Goal: Information Seeking & Learning: Learn about a topic

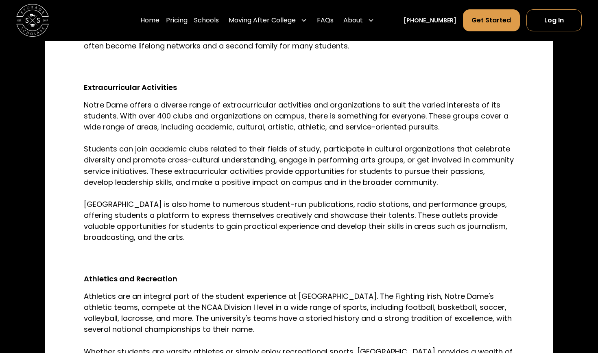
scroll to position [1016, 0]
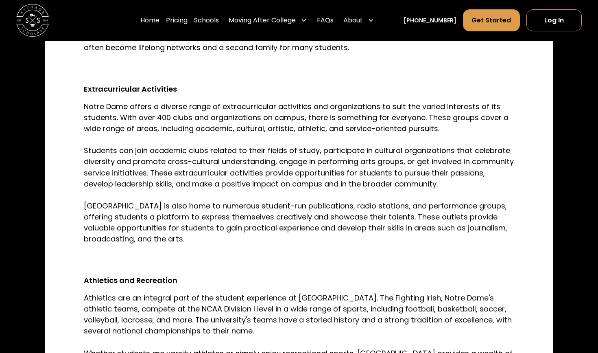
click at [253, 172] on p "Notre Dame offers a diverse range of extracurricular activities and organizatio…" at bounding box center [299, 172] width 430 height 143
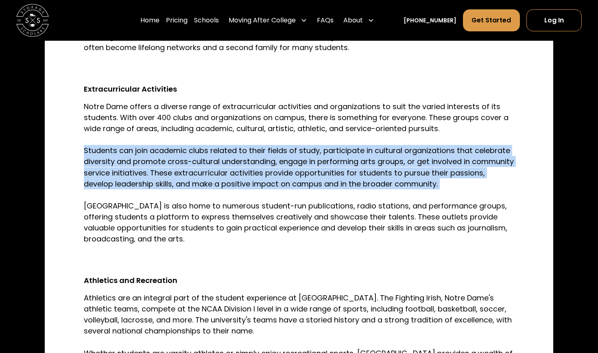
click at [253, 172] on p "Notre Dame offers a diverse range of extracurricular activities and organizatio…" at bounding box center [299, 172] width 430 height 143
click at [253, 213] on p "Notre Dame offers a diverse range of extracurricular activities and organizatio…" at bounding box center [299, 172] width 430 height 143
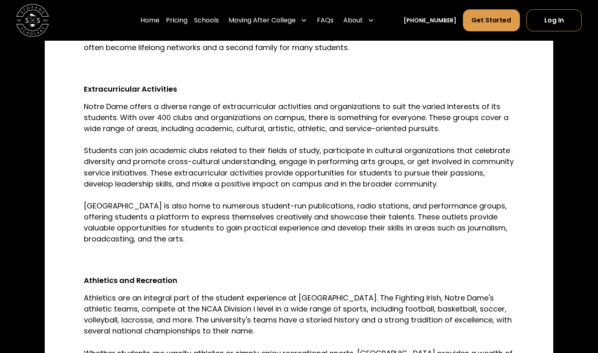
click at [253, 213] on p "Notre Dame offers a diverse range of extracurricular activities and organizatio…" at bounding box center [299, 172] width 430 height 143
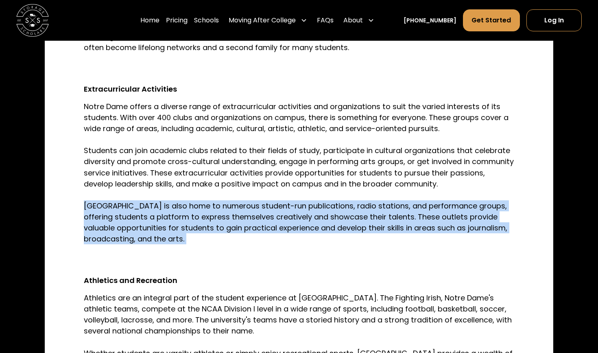
click at [253, 213] on p "Notre Dame offers a diverse range of extracurricular activities and organizatio…" at bounding box center [299, 172] width 430 height 143
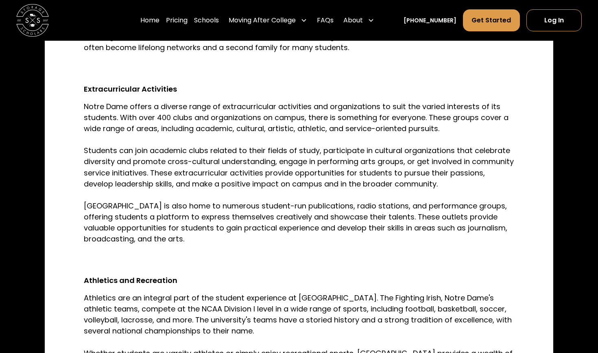
click at [253, 213] on p "Notre Dame offers a diverse range of extracurricular activities and organizatio…" at bounding box center [299, 172] width 430 height 143
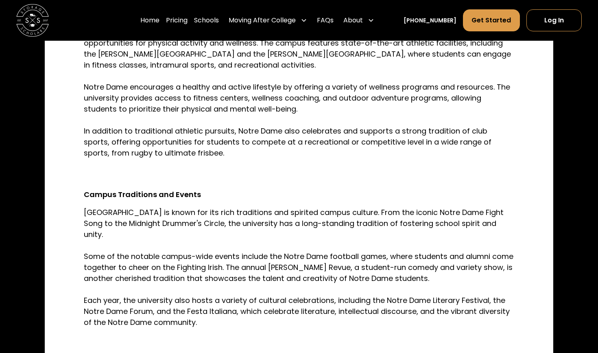
scroll to position [1339, 0]
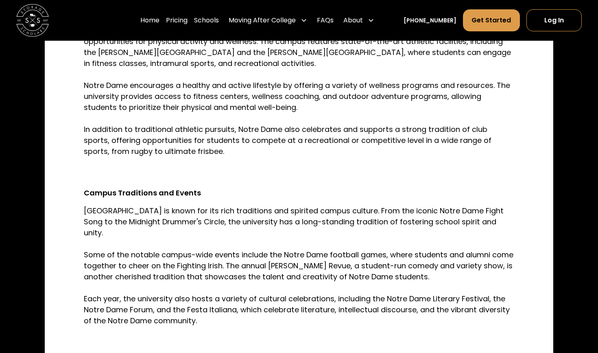
click at [253, 213] on p "[GEOGRAPHIC_DATA] is known for its rich traditions and spirited campus culture.…" at bounding box center [299, 265] width 430 height 121
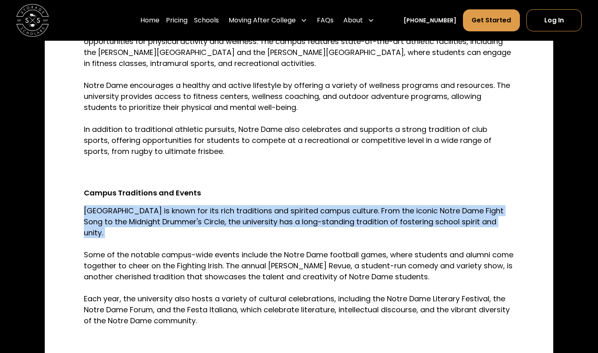
click at [248, 254] on p "[GEOGRAPHIC_DATA] is known for its rich traditions and spirited campus culture.…" at bounding box center [299, 265] width 430 height 121
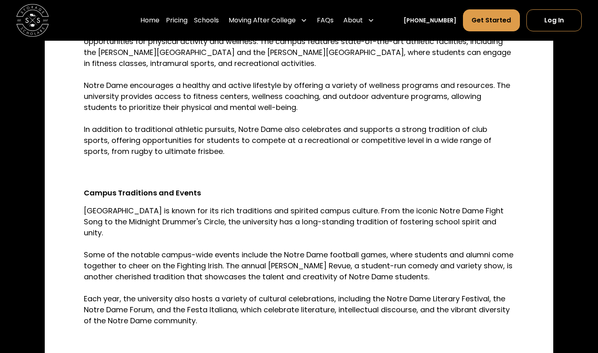
click at [248, 254] on p "[GEOGRAPHIC_DATA] is known for its rich traditions and spirited campus culture.…" at bounding box center [299, 265] width 430 height 121
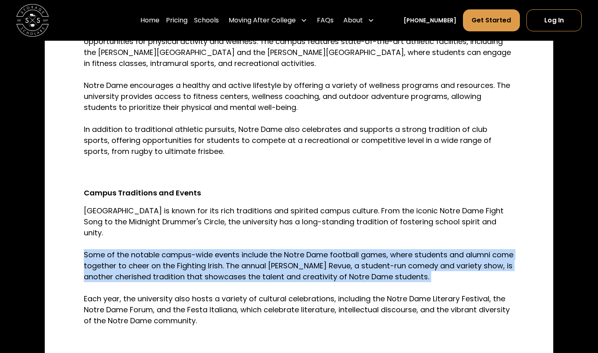
click at [248, 254] on p "[GEOGRAPHIC_DATA] is known for its rich traditions and spirited campus culture.…" at bounding box center [299, 265] width 430 height 121
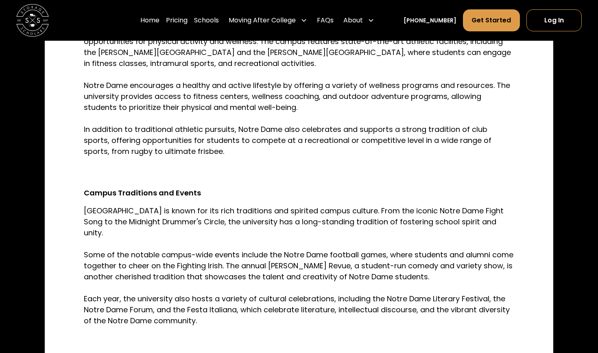
click at [248, 254] on p "[GEOGRAPHIC_DATA] is known for its rich traditions and spirited campus culture.…" at bounding box center [299, 265] width 430 height 121
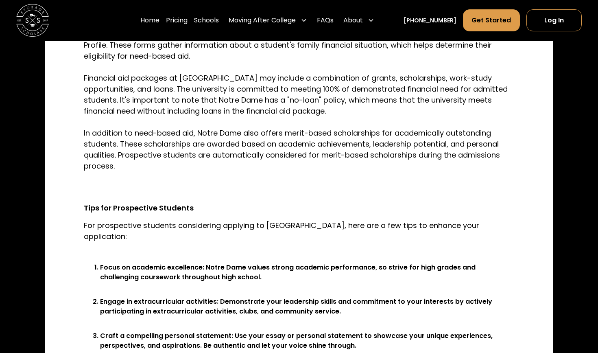
scroll to position [2416, 0]
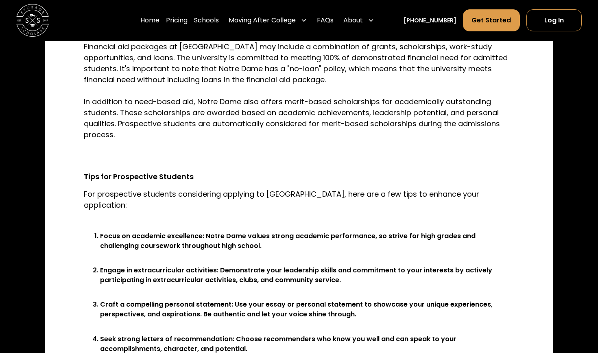
click at [388, 188] on p "For prospective students considering applying to [GEOGRAPHIC_DATA], here are a …" at bounding box center [299, 204] width 430 height 33
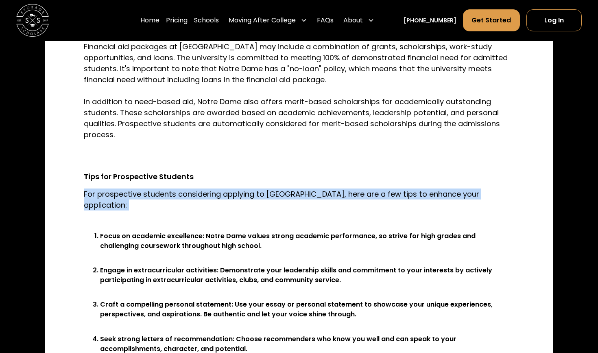
click at [378, 231] on li "Focus on academic excellence: Notre Dame values strong academic performance, so…" at bounding box center [307, 245] width 414 height 29
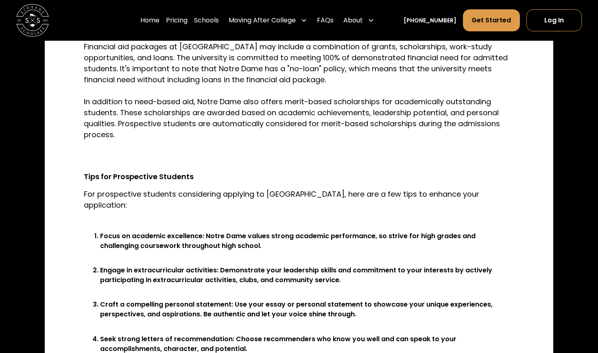
click at [378, 231] on li "Focus on academic excellence: Notre Dame values strong academic performance, so…" at bounding box center [307, 245] width 414 height 29
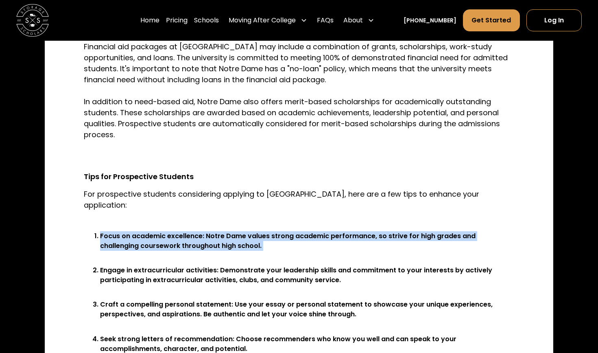
click at [378, 231] on li "Focus on academic excellence: Notre Dame values strong academic performance, so…" at bounding box center [307, 245] width 414 height 29
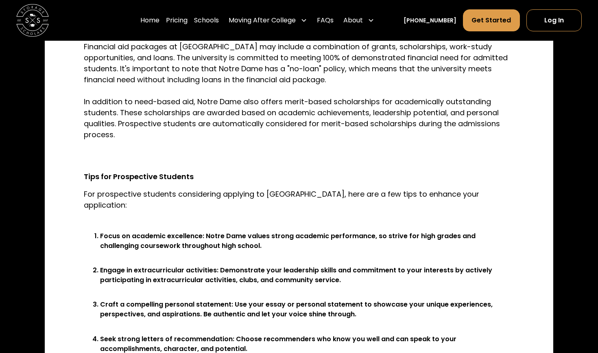
click at [378, 231] on li "Focus on academic excellence: Notre Dame values strong academic performance, so…" at bounding box center [307, 245] width 414 height 29
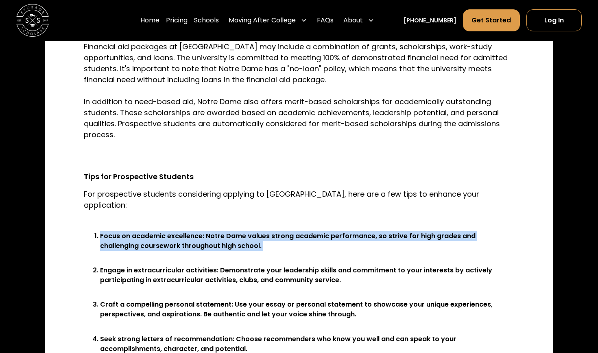
click at [376, 265] on li "Engage in extracurricular activities: Demonstrate your leadership skills and co…" at bounding box center [307, 279] width 414 height 29
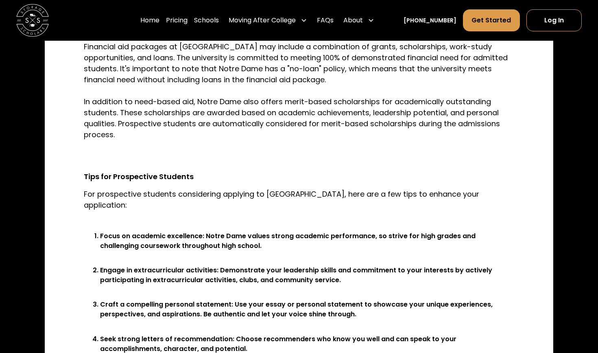
click at [376, 265] on li "Engage in extracurricular activities: Demonstrate your leadership skills and co…" at bounding box center [307, 279] width 414 height 29
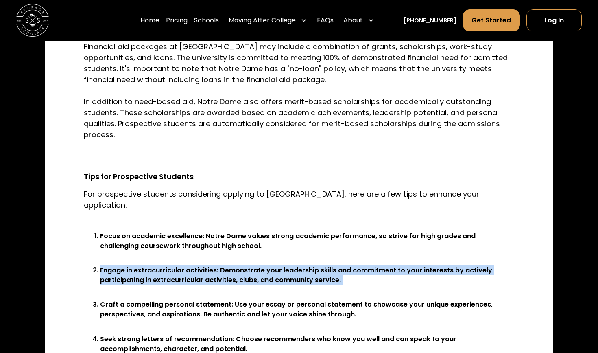
click at [376, 265] on li "Engage in extracurricular activities: Demonstrate your leadership skills and co…" at bounding box center [307, 279] width 414 height 29
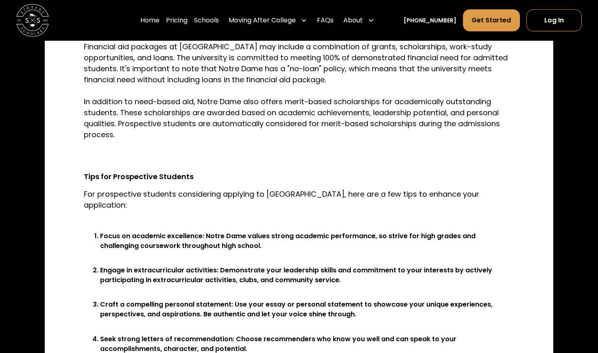
click at [376, 265] on li "Engage in extracurricular activities: Demonstrate your leadership skills and co…" at bounding box center [307, 279] width 414 height 29
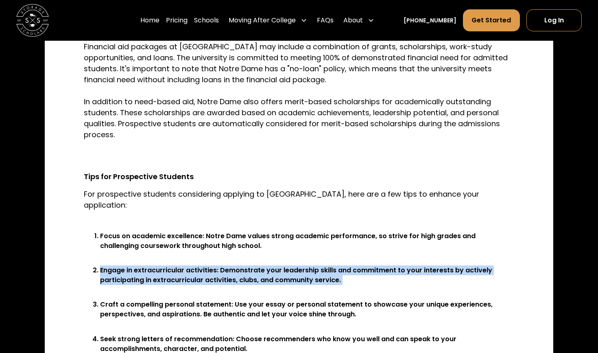
click at [376, 265] on li "Engage in extracurricular activities: Demonstrate your leadership skills and co…" at bounding box center [307, 279] width 414 height 29
click at [369, 299] on li "Craft a compelling personal statement: Use your essay or personal statement to …" at bounding box center [307, 313] width 414 height 29
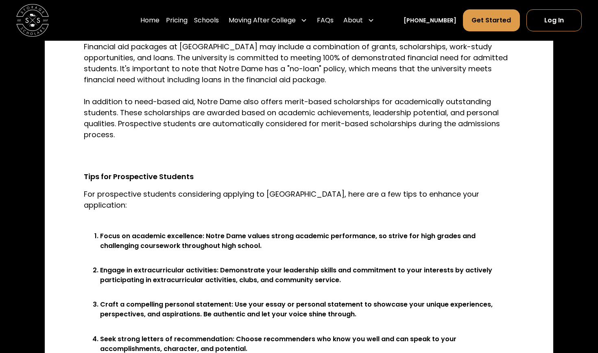
click at [369, 299] on li "Craft a compelling personal statement: Use your essay or personal statement to …" at bounding box center [307, 313] width 414 height 29
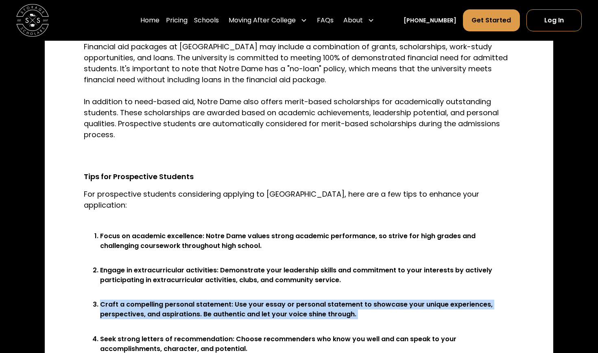
click at [369, 299] on li "Craft a compelling personal statement: Use your essay or personal statement to …" at bounding box center [307, 313] width 414 height 29
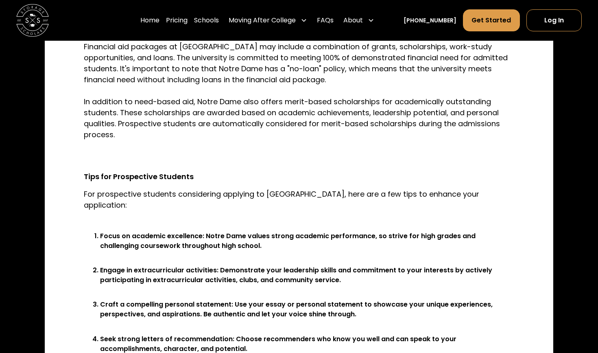
click at [369, 299] on li "Craft a compelling personal statement: Use your essay or personal statement to …" at bounding box center [307, 313] width 414 height 29
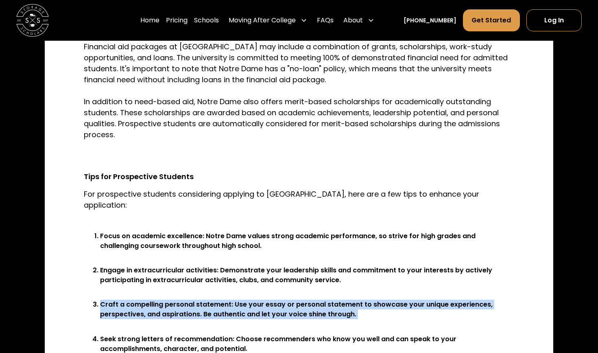
click at [369, 299] on li "Craft a compelling personal statement: Use your essay or personal statement to …" at bounding box center [307, 313] width 414 height 29
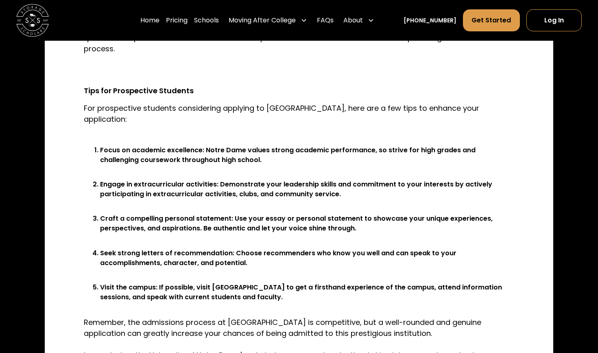
scroll to position [2502, 0]
click at [396, 248] on li "Seek strong letters of recommendation: Choose recommenders who know you well an…" at bounding box center [307, 262] width 414 height 29
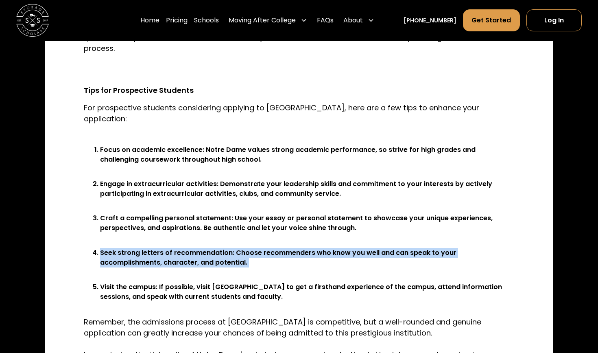
click at [394, 282] on li "Visit the campus: If possible, visit [GEOGRAPHIC_DATA] to get a firsthand exper…" at bounding box center [307, 296] width 414 height 29
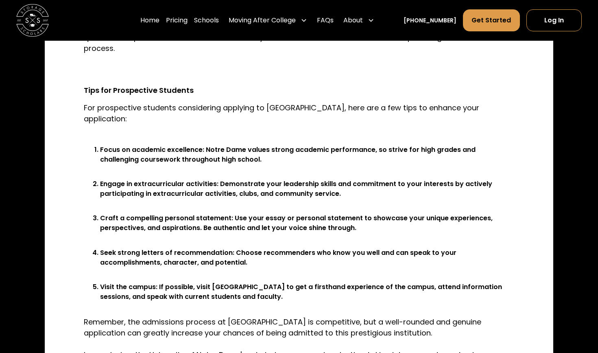
click at [394, 282] on li "Visit the campus: If possible, visit [GEOGRAPHIC_DATA] to get a firsthand exper…" at bounding box center [307, 296] width 414 height 29
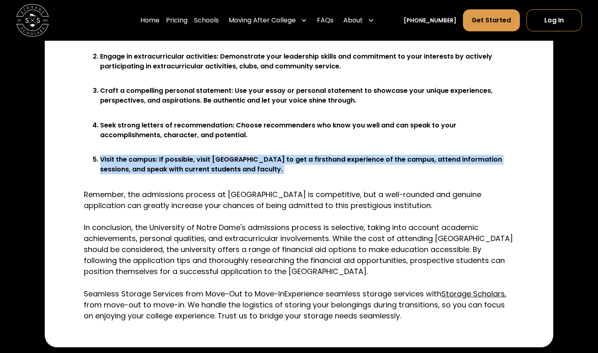
scroll to position [2630, 0]
